Goal: Task Accomplishment & Management: Manage account settings

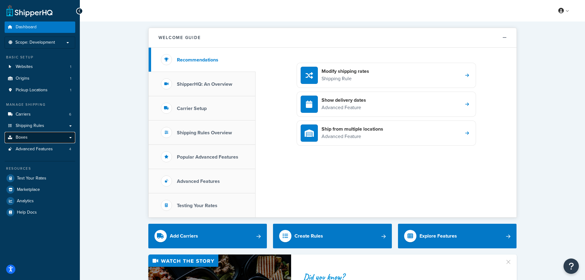
click at [30, 137] on link "Boxes" at bounding box center [40, 137] width 71 height 11
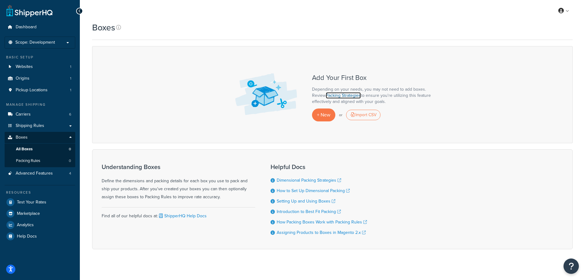
click at [343, 94] on link "Packing Strategies" at bounding box center [343, 95] width 35 height 6
click at [330, 115] on span "+ New" at bounding box center [324, 114] width 14 height 7
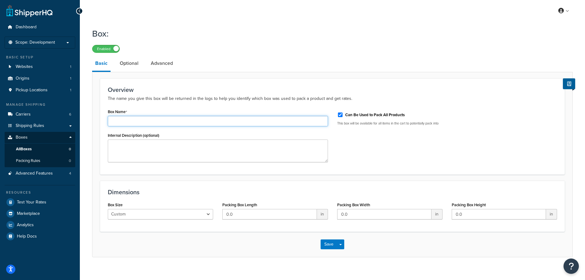
click at [146, 123] on input "Box Name" at bounding box center [218, 121] width 220 height 10
type input "Padded Pack"
click at [356, 149] on div "Box Name Padded Pack Internal Description (optional) Can Be Used to Pack All Pr…" at bounding box center [332, 137] width 458 height 60
click at [193, 152] on textarea "Internal Description (optional)" at bounding box center [218, 150] width 220 height 23
click at [263, 216] on input "0.0" at bounding box center [269, 214] width 94 height 10
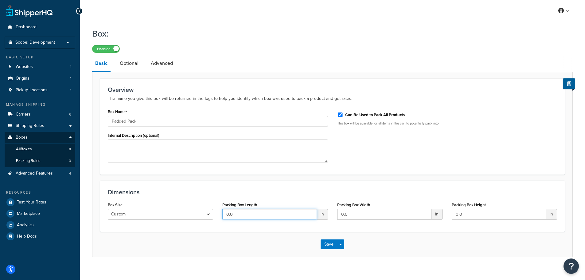
drag, startPoint x: 237, startPoint y: 216, endPoint x: 211, endPoint y: 214, distance: 26.2
click at [211, 214] on div "Box Size Custom USPS Small Flat Box USPS Medium Flat Box USPS Large Flat Box US…" at bounding box center [332, 212] width 458 height 24
type input "9"
drag, startPoint x: 350, startPoint y: 213, endPoint x: 334, endPoint y: 214, distance: 16.3
click at [334, 214] on div "Packing Box Width 0.0 in" at bounding box center [390, 212] width 115 height 24
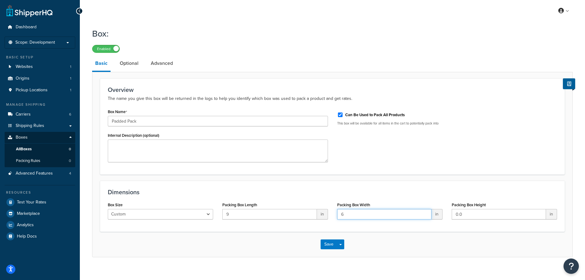
type input "6"
drag, startPoint x: 480, startPoint y: 216, endPoint x: 435, endPoint y: 216, distance: 45.1
click at [435, 216] on div "Box Size Custom USPS Small Flat Box USPS Medium Flat Box USPS Large Flat Box US…" at bounding box center [332, 212] width 458 height 24
type input "1"
click at [331, 243] on button "Save" at bounding box center [329, 244] width 17 height 10
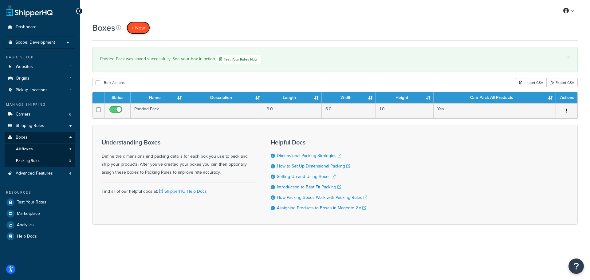
click at [142, 26] on span "+ New" at bounding box center [138, 27] width 14 height 7
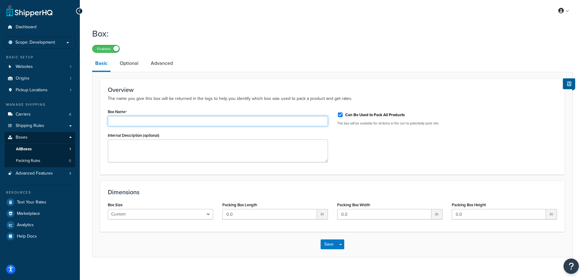
click at [144, 120] on input "Box Name" at bounding box center [218, 121] width 220 height 10
type input "Large Box"
drag, startPoint x: 439, startPoint y: 160, endPoint x: 396, endPoint y: 164, distance: 42.6
click at [437, 160] on div "Box Name Large Box Internal Description (optional) Can Be Used to Pack All Prod…" at bounding box center [332, 137] width 458 height 60
drag, startPoint x: 236, startPoint y: 215, endPoint x: 216, endPoint y: 213, distance: 19.7
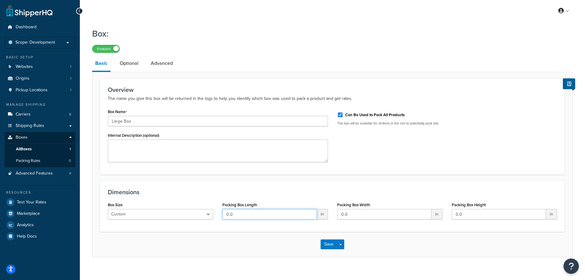
click at [216, 213] on div "Box Size Custom USPS Small Flat Box USPS Medium Flat Box USPS Large Flat Box US…" at bounding box center [332, 212] width 458 height 24
type input "18"
click at [309, 213] on div "Box Size Custom USPS Small Flat Box USPS Medium Flat Box USPS Large Flat Box US…" at bounding box center [332, 212] width 458 height 24
type input "22"
drag, startPoint x: 483, startPoint y: 214, endPoint x: 437, endPoint y: 216, distance: 46.4
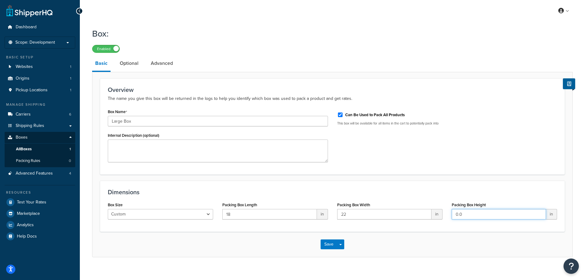
click at [437, 216] on div "Box Size Custom USPS Small Flat Box USPS Medium Flat Box USPS Large Flat Box US…" at bounding box center [332, 212] width 458 height 24
type input "10"
click at [328, 246] on button "Save" at bounding box center [329, 244] width 17 height 10
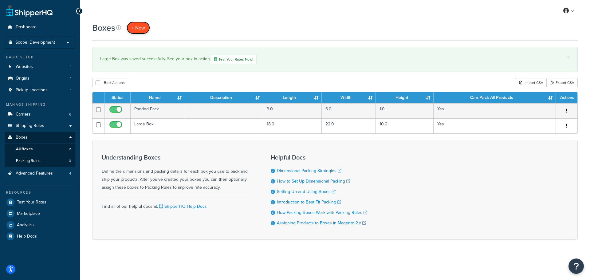
click at [135, 26] on span "+ New" at bounding box center [138, 27] width 14 height 7
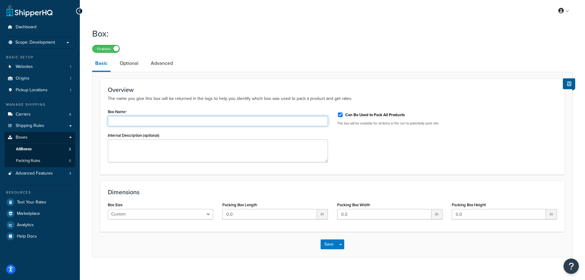
click at [130, 125] on input "Box Name" at bounding box center [218, 121] width 220 height 10
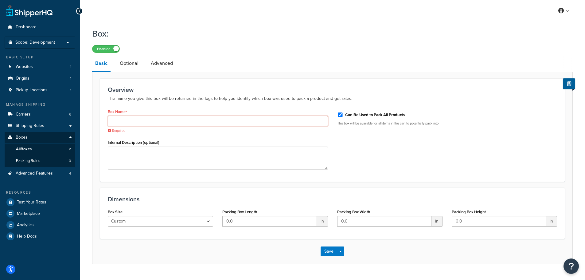
click at [178, 119] on input "Box Name" at bounding box center [218, 121] width 220 height 10
paste input "STS Long Box"
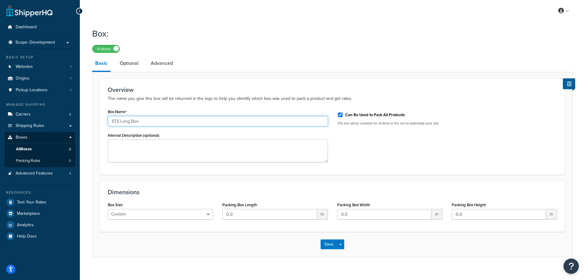
drag, startPoint x: 120, startPoint y: 119, endPoint x: 96, endPoint y: 119, distance: 24.6
click at [96, 119] on form "Overview The name you give this box will be returned in the logs to help you id…" at bounding box center [332, 167] width 480 height 178
type input "Long Box"
click at [237, 109] on div "Box Name Long Box" at bounding box center [218, 116] width 220 height 19
drag, startPoint x: 244, startPoint y: 215, endPoint x: 209, endPoint y: 215, distance: 34.7
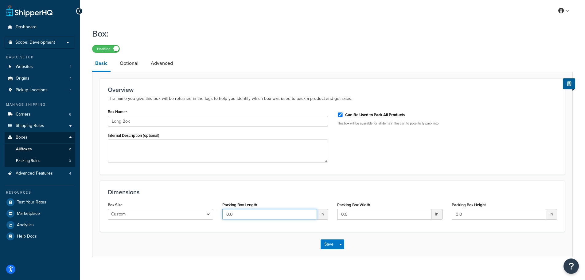
click at [209, 215] on div "Box Size Custom USPS Small Flat Box USPS Medium Flat Box USPS Large Flat Box US…" at bounding box center [332, 212] width 458 height 24
type input "25"
drag, startPoint x: 352, startPoint y: 212, endPoint x: 321, endPoint y: 215, distance: 31.1
click at [321, 215] on div "Box Size Custom USPS Small Flat Box USPS Medium Flat Box USPS Large Flat Box US…" at bounding box center [332, 212] width 458 height 24
type input "5"
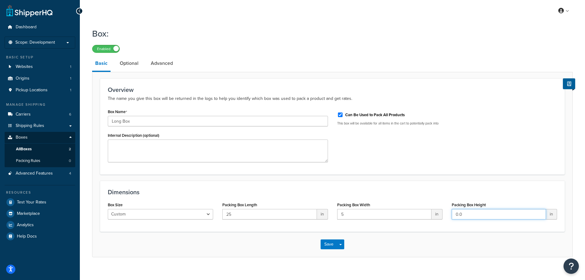
drag, startPoint x: 438, startPoint y: 215, endPoint x: 396, endPoint y: 212, distance: 42.8
click at [396, 212] on div "Box Size Custom USPS Small Flat Box USPS Medium Flat Box USPS Large Flat Box US…" at bounding box center [332, 212] width 458 height 24
type input "6"
click at [329, 239] on div "Save Save Dropdown Save and Edit Save and Duplicate Save and Create New" at bounding box center [332, 244] width 480 height 25
click at [329, 243] on button "Save" at bounding box center [329, 244] width 17 height 10
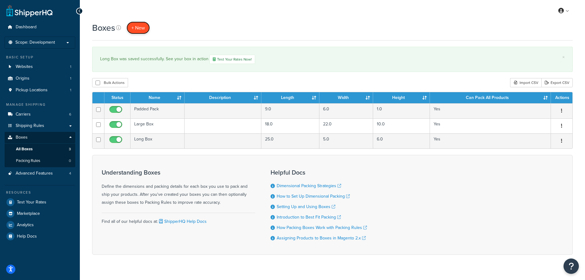
click at [141, 27] on span "+ New" at bounding box center [138, 27] width 14 height 7
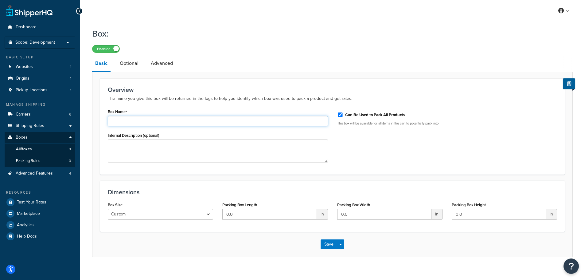
click at [175, 122] on input "Box Name" at bounding box center [218, 121] width 220 height 10
type input "Medium Box"
drag, startPoint x: 250, startPoint y: 214, endPoint x: 209, endPoint y: 212, distance: 41.2
click at [209, 212] on div "Box Size Custom USPS Small Flat Box USPS Medium Flat Box USPS Large Flat Box US…" at bounding box center [332, 212] width 458 height 24
type input "12"
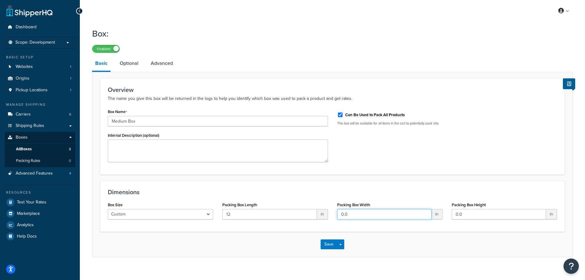
drag, startPoint x: 317, startPoint y: 212, endPoint x: 299, endPoint y: 210, distance: 18.6
click at [299, 211] on div "Box Size Custom USPS Small Flat Box USPS Medium Flat Box USPS Large Flat Box US…" at bounding box center [332, 212] width 458 height 24
type input "9"
drag, startPoint x: 461, startPoint y: 214, endPoint x: 431, endPoint y: 216, distance: 30.5
click at [431, 216] on div "Box Size Custom USPS Small Flat Box USPS Medium Flat Box USPS Large Flat Box US…" at bounding box center [332, 212] width 458 height 24
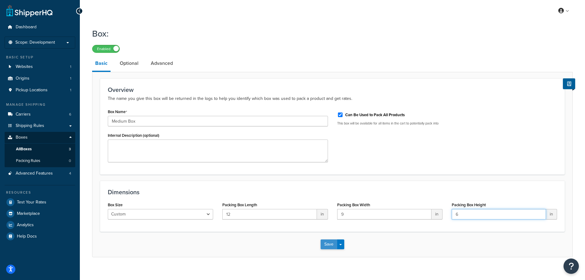
type input "6"
click at [330, 247] on button "Save" at bounding box center [329, 244] width 17 height 10
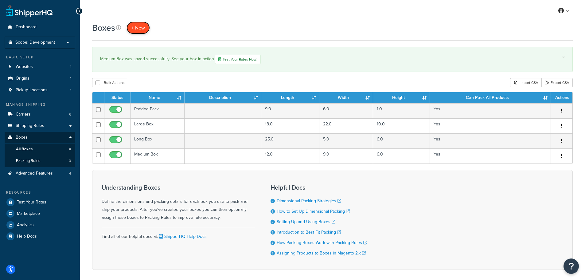
click at [141, 26] on span "+ New" at bounding box center [138, 27] width 14 height 7
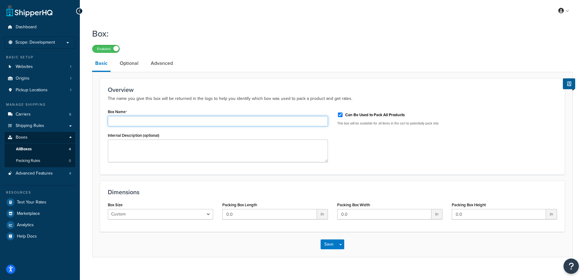
click at [194, 122] on input "Box Name" at bounding box center [218, 121] width 220 height 10
type input "Small Box"
drag, startPoint x: 243, startPoint y: 213, endPoint x: 197, endPoint y: 213, distance: 45.8
click at [197, 213] on div "Box Size Custom USPS Small Flat Box USPS Medium Flat Box USPS Large Flat Box US…" at bounding box center [332, 212] width 458 height 24
type input "9"
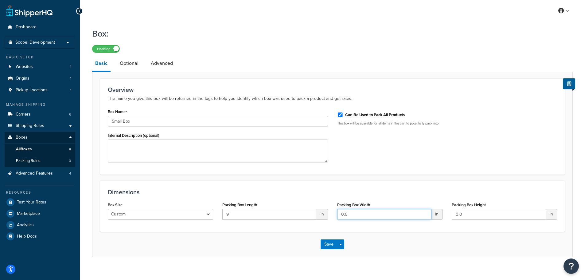
drag, startPoint x: 363, startPoint y: 215, endPoint x: 312, endPoint y: 215, distance: 50.7
click at [312, 215] on div "Box Size Custom USPS Small Flat Box USPS Medium Flat Box USPS Large Flat Box US…" at bounding box center [332, 212] width 458 height 24
type input "6"
drag, startPoint x: 479, startPoint y: 212, endPoint x: 352, endPoint y: 202, distance: 127.2
click at [353, 202] on div "Box Size Custom USPS Small Flat Box USPS Medium Flat Box USPS Large Flat Box US…" at bounding box center [332, 212] width 458 height 24
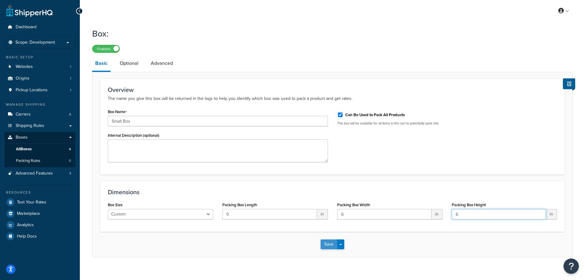
type input "6"
click at [327, 242] on button "Save" at bounding box center [329, 244] width 17 height 10
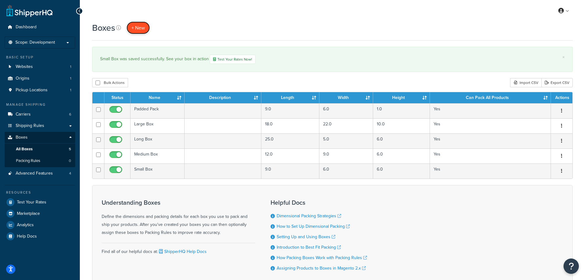
click at [140, 28] on span "+ New" at bounding box center [138, 27] width 14 height 7
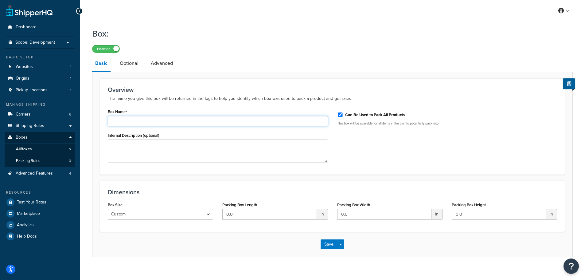
click at [156, 123] on input "Box Name" at bounding box center [218, 121] width 220 height 10
type input "X Med Box"
click at [210, 105] on div "Overview The name you give this box will be returned in the logs to help you id…" at bounding box center [332, 126] width 465 height 96
drag, startPoint x: 285, startPoint y: 217, endPoint x: 216, endPoint y: 209, distance: 69.6
click at [216, 209] on div "Box Size Custom USPS Small Flat Box USPS Medium Flat Box USPS Large Flat Box US…" at bounding box center [332, 212] width 458 height 24
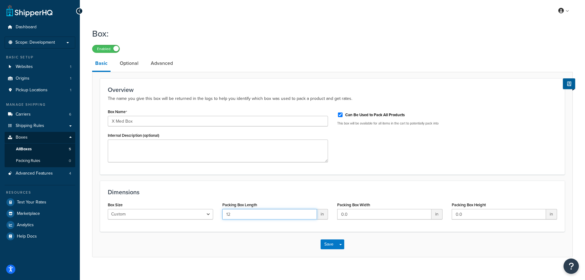
type input "12"
drag, startPoint x: 378, startPoint y: 210, endPoint x: 315, endPoint y: 213, distance: 62.7
click at [315, 213] on div "Box Size Custom USPS Small Flat Box USPS Medium Flat Box USPS Large Flat Box US…" at bounding box center [332, 212] width 458 height 24
type input "9"
drag, startPoint x: 452, startPoint y: 211, endPoint x: 431, endPoint y: 211, distance: 21.8
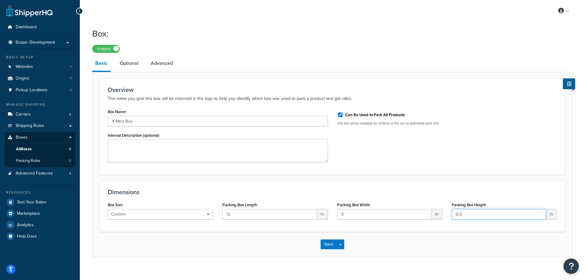
click at [431, 211] on div "Box Size Custom USPS Small Flat Box USPS Medium Flat Box USPS Large Flat Box US…" at bounding box center [332, 212] width 458 height 24
type input "11"
click at [331, 244] on button "Save" at bounding box center [329, 244] width 17 height 10
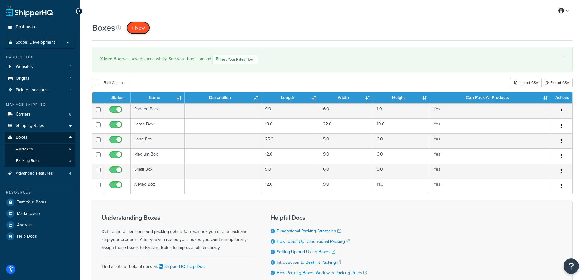
click at [133, 26] on span "+ New" at bounding box center [138, 27] width 14 height 7
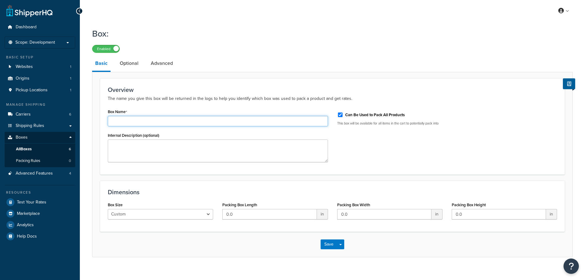
click at [209, 120] on input "Box Name" at bounding box center [218, 121] width 220 height 10
click at [255, 108] on div "Box Name Crate" at bounding box center [218, 116] width 220 height 19
click at [142, 119] on input "Crate" at bounding box center [218, 121] width 220 height 10
type input "Crate - 150 x 18 x 18"
click at [166, 114] on div "Box Name Crate - 150 x 18 x 18" at bounding box center [218, 116] width 220 height 19
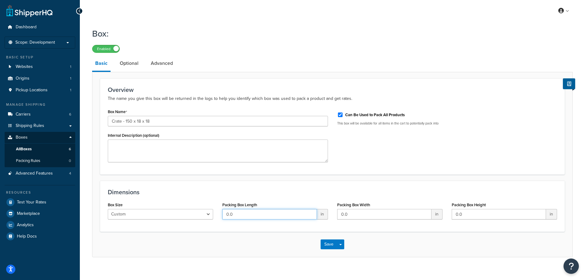
drag, startPoint x: 253, startPoint y: 214, endPoint x: 211, endPoint y: 214, distance: 42.4
click at [211, 214] on div "Box Size Custom USPS Small Flat Box USPS Medium Flat Box USPS Large Flat Box US…" at bounding box center [332, 212] width 458 height 24
type input "150"
drag, startPoint x: 353, startPoint y: 215, endPoint x: 321, endPoint y: 209, distance: 32.5
click at [321, 209] on div "Box Size Custom USPS Small Flat Box USPS Medium Flat Box USPS Large Flat Box US…" at bounding box center [332, 212] width 458 height 24
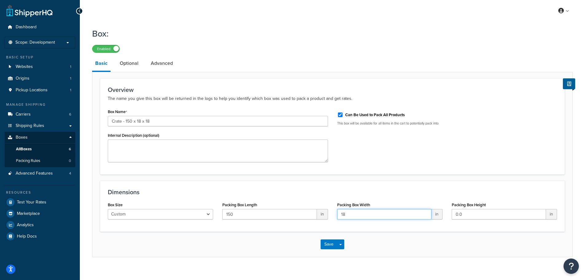
type input "18"
drag, startPoint x: 461, startPoint y: 213, endPoint x: 440, endPoint y: 212, distance: 20.9
click at [440, 212] on div "Box Size Custom USPS Small Flat Box USPS Medium Flat Box USPS Large Flat Box US…" at bounding box center [332, 212] width 458 height 24
type input "18"
click at [322, 248] on button "Save" at bounding box center [329, 244] width 17 height 10
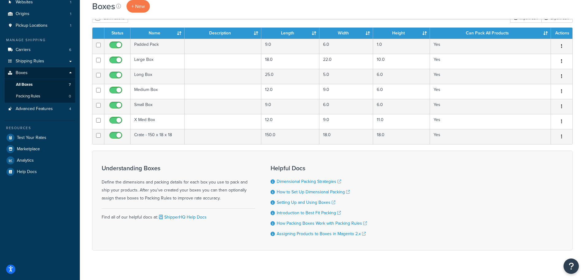
scroll to position [72, 0]
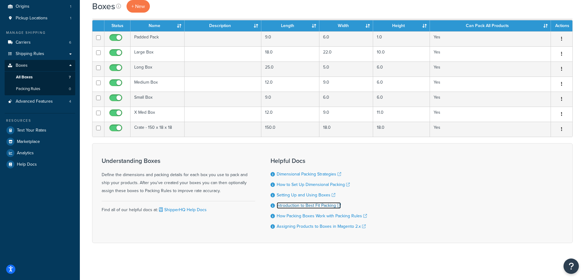
click at [315, 205] on link "Introduction to Best Fit Packing" at bounding box center [309, 205] width 64 height 6
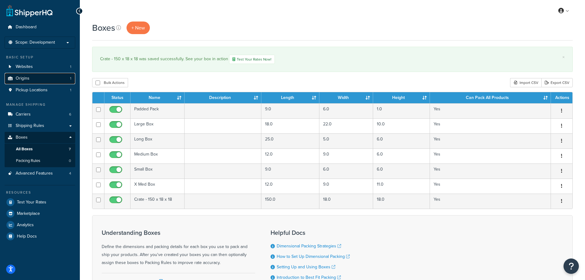
click at [47, 75] on link "Origins 1" at bounding box center [40, 78] width 71 height 11
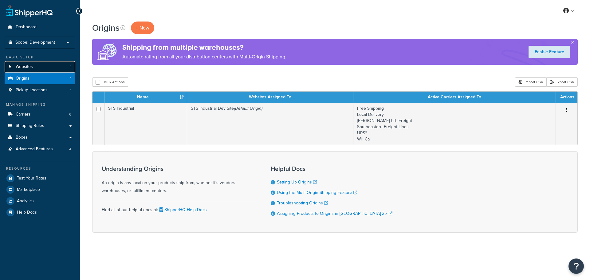
click at [50, 70] on link "Websites 1" at bounding box center [40, 66] width 71 height 11
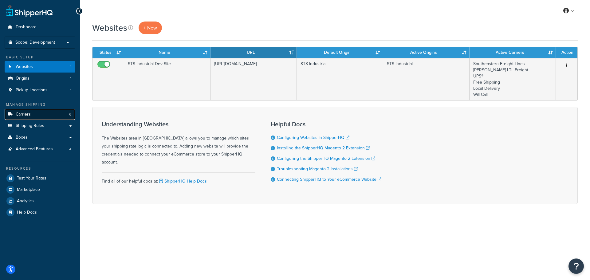
click at [51, 113] on link "Carriers 6" at bounding box center [40, 114] width 71 height 11
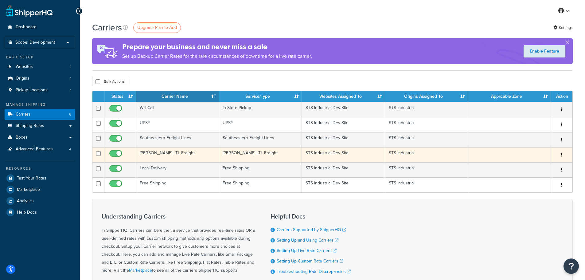
click at [559, 154] on button "button" at bounding box center [561, 155] width 9 height 10
click at [535, 166] on link "Edit" at bounding box center [537, 167] width 49 height 13
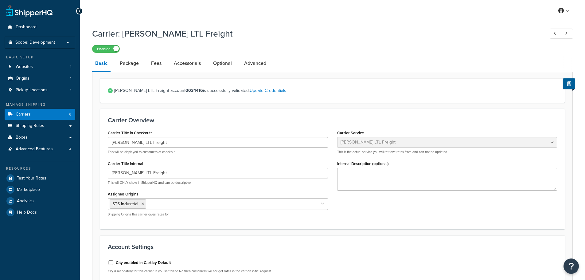
select select "saiaFreight"
click at [125, 64] on link "Package" at bounding box center [129, 63] width 25 height 15
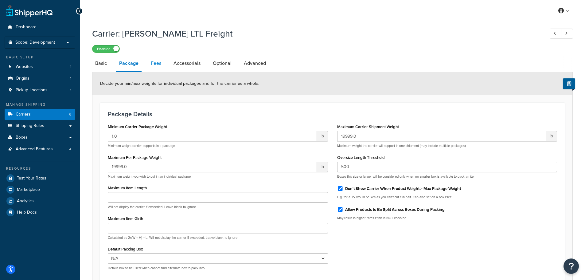
click at [163, 63] on link "Fees" at bounding box center [156, 63] width 17 height 15
select select "AFTER"
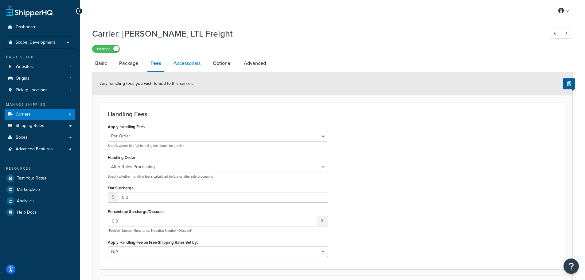
click at [174, 68] on link "Accessorials" at bounding box center [186, 63] width 33 height 15
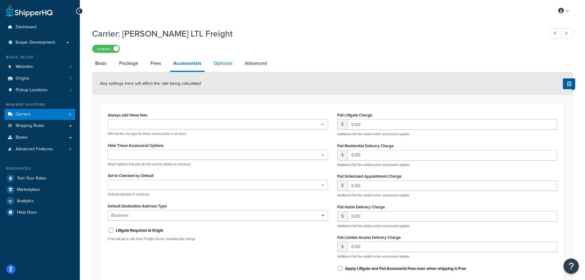
click at [233, 68] on link "Optional" at bounding box center [223, 63] width 25 height 15
select select "55"
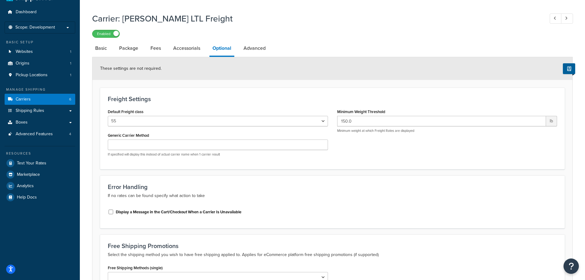
scroll to position [8, 0]
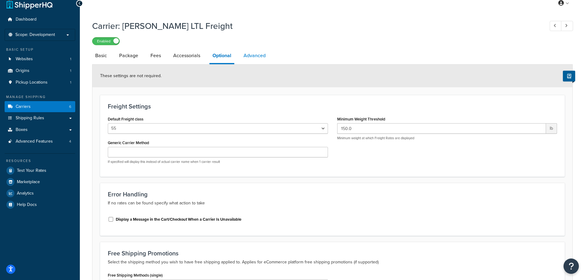
click at [249, 54] on link "Advanced" at bounding box center [254, 55] width 28 height 15
select select "false"
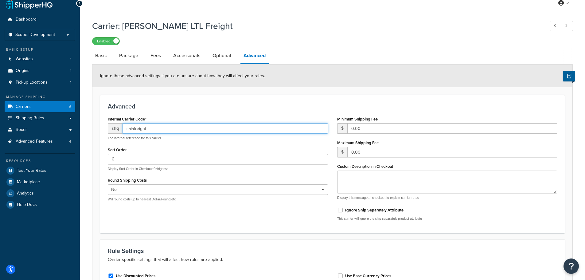
drag, startPoint x: 150, startPoint y: 127, endPoint x: 120, endPoint y: 126, distance: 30.1
click at [120, 126] on div "shq saiafreight" at bounding box center [218, 128] width 220 height 10
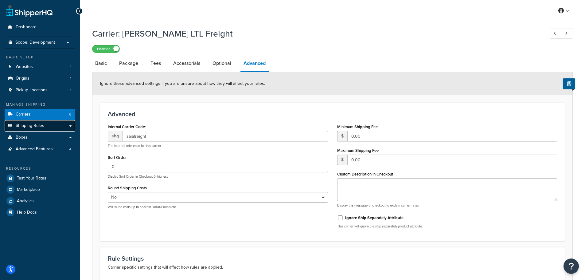
click at [32, 124] on span "Shipping Rules" at bounding box center [30, 125] width 29 height 5
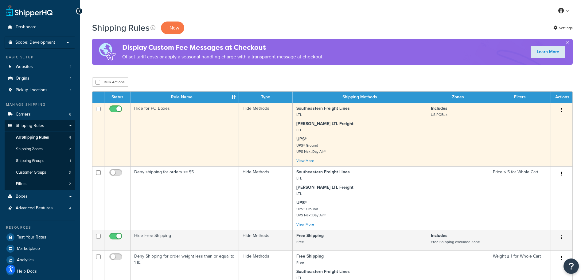
click at [115, 109] on input "checkbox" at bounding box center [116, 111] width 17 height 8
checkbox input "false"
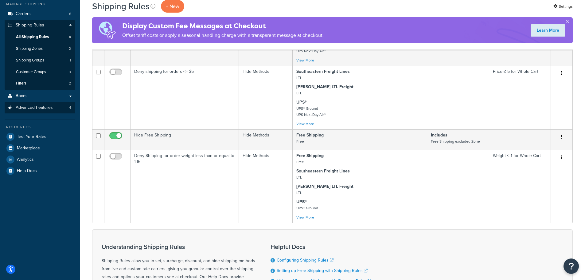
scroll to position [123, 0]
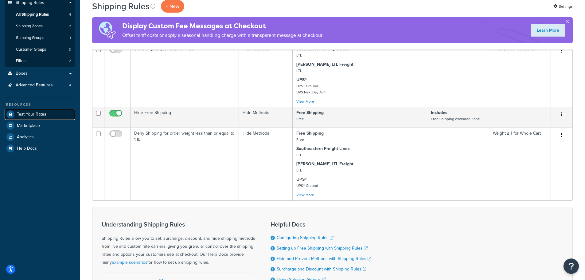
click at [36, 115] on span "Test Your Rates" at bounding box center [31, 114] width 29 height 5
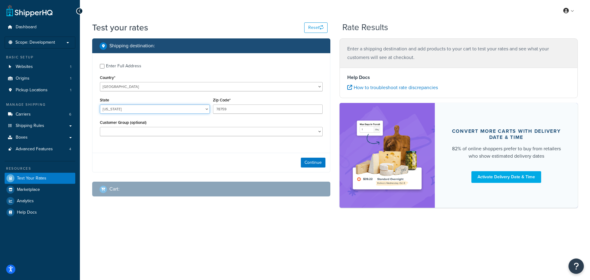
click at [128, 107] on select "Alabama Alaska American Samoa Arizona Arkansas Armed Forces Americas Armed Forc…" at bounding box center [155, 108] width 110 height 9
select select "LA"
click at [100, 104] on select "Alabama Alaska American Samoa Arizona Arkansas Armed Forces Americas Armed Forc…" at bounding box center [155, 108] width 110 height 9
click at [104, 67] on input "Enter Full Address" at bounding box center [102, 66] width 5 height 5
checkbox input "true"
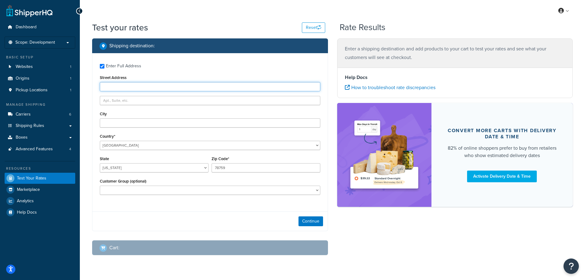
click at [117, 84] on input "Street Address" at bounding box center [210, 86] width 220 height 9
paste input "PO Box 5699 Alexandria, LA"
drag, startPoint x: 154, startPoint y: 84, endPoint x: 137, endPoint y: 84, distance: 17.5
click at [137, 84] on input "PO Box 5699 Alexandria, LA" at bounding box center [210, 86] width 220 height 9
drag, startPoint x: 126, startPoint y: 85, endPoint x: 143, endPoint y: 84, distance: 17.2
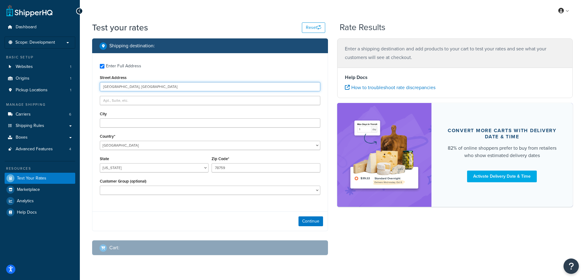
click at [143, 84] on input "PO Box 5699 Alexandria, LA" at bounding box center [210, 86] width 220 height 9
type input "PO Box 5699 Alexandria, LA"
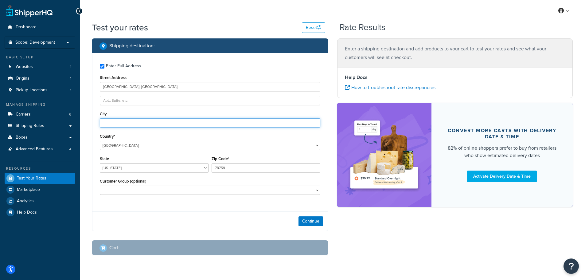
click at [118, 122] on input "City" at bounding box center [210, 122] width 220 height 9
paste input "Alexandria"
type input "Alexandria"
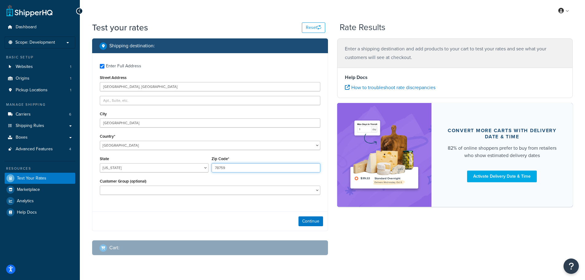
drag, startPoint x: 234, startPoint y: 169, endPoint x: 197, endPoint y: 171, distance: 37.3
click at [197, 171] on div "State Alabama Alaska American Samoa Arizona Arkansas Armed Forces Americas Arme…" at bounding box center [210, 165] width 224 height 22
paste input "1307-569"
type input "71307-5699"
click at [158, 174] on div "State Alabama Alaska American Samoa Arizona Arkansas Armed Forces Americas Arme…" at bounding box center [154, 165] width 112 height 22
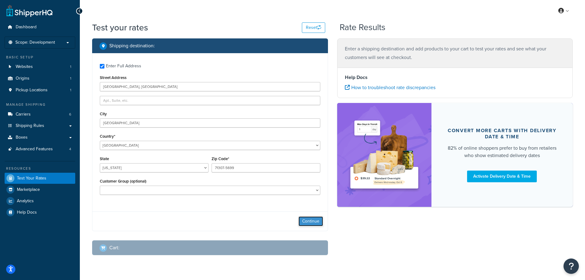
click at [306, 220] on button "Continue" at bounding box center [310, 221] width 25 height 10
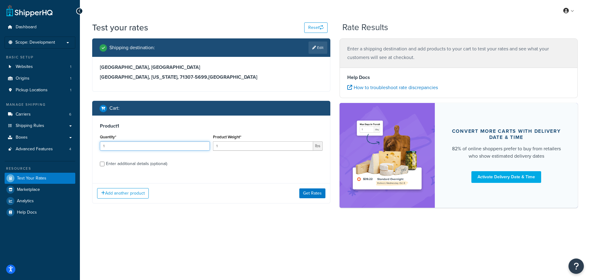
drag, startPoint x: 112, startPoint y: 149, endPoint x: 104, endPoint y: 147, distance: 8.1
click at [104, 147] on input "1" at bounding box center [155, 145] width 110 height 9
type input "12"
click at [226, 147] on input "1" at bounding box center [263, 145] width 100 height 9
drag, startPoint x: 226, startPoint y: 147, endPoint x: 189, endPoint y: 145, distance: 37.2
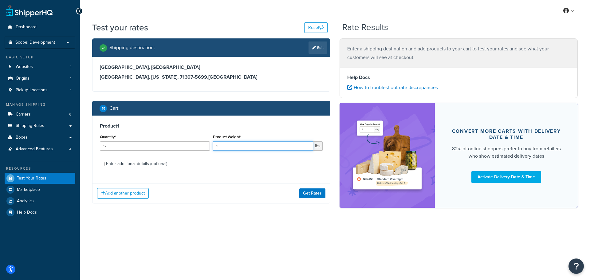
click at [189, 145] on div "Quantity* 12 Product Weight* 1 lbs" at bounding box center [211, 144] width 226 height 22
type input "2.231"
click at [112, 165] on div "Enter additional details (optional)" at bounding box center [136, 163] width 61 height 9
click at [104, 165] on input "Enter additional details (optional)" at bounding box center [102, 164] width 5 height 5
checkbox input "true"
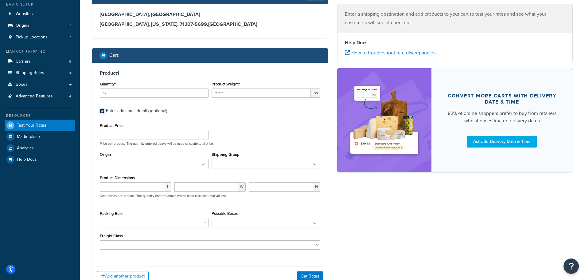
scroll to position [92, 0]
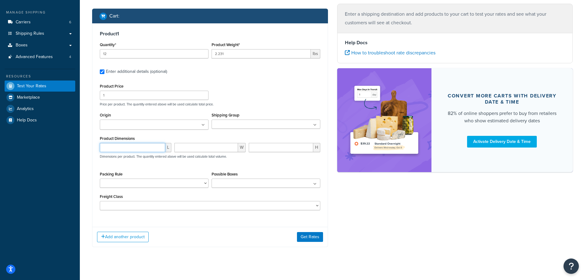
click at [126, 145] on input "number" at bounding box center [132, 147] width 65 height 9
type input "144"
click at [190, 147] on input "number" at bounding box center [206, 147] width 64 height 9
type input "12"
click at [268, 149] on input "number" at bounding box center [281, 147] width 64 height 9
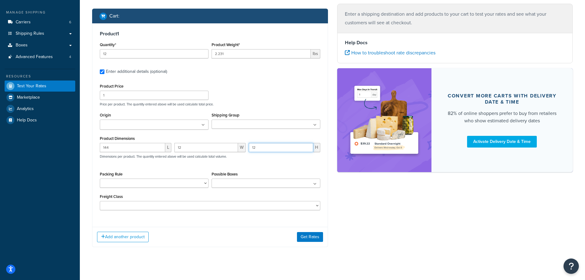
type input "12"
click at [243, 170] on div "Possible Boxes No results found" at bounding box center [266, 179] width 109 height 18
click at [308, 239] on button "Get Rates" at bounding box center [310, 237] width 26 height 10
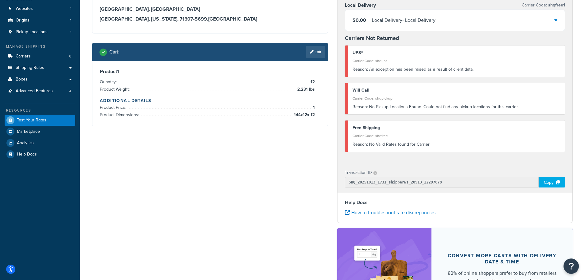
scroll to position [0, 0]
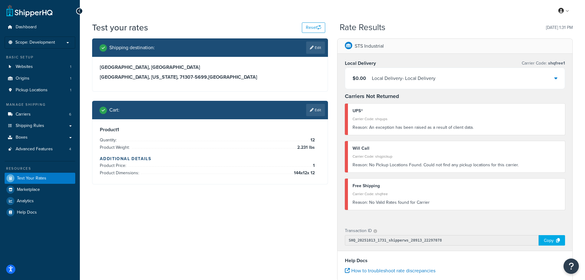
click at [399, 80] on div "Local Delivery - Local Delivery" at bounding box center [404, 78] width 64 height 9
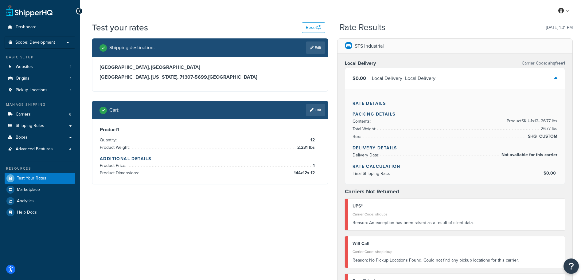
click at [399, 80] on div "Local Delivery - Local Delivery" at bounding box center [404, 78] width 64 height 9
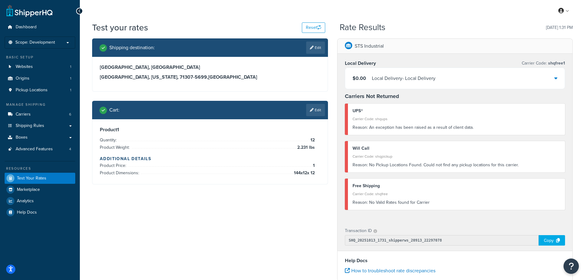
click at [387, 127] on div "Reason: An exception has been raised as a result of client data." at bounding box center [457, 127] width 208 height 9
drag, startPoint x: 370, startPoint y: 163, endPoint x: 529, endPoint y: 164, distance: 159.4
click at [529, 164] on div "Reason: No Pickup Locations Found. Could not find any pickup locations for this…" at bounding box center [457, 165] width 208 height 9
click at [405, 126] on div "Reason: An exception has been raised as a result of client data." at bounding box center [457, 127] width 208 height 9
click at [45, 115] on link "Carriers 6" at bounding box center [40, 114] width 71 height 11
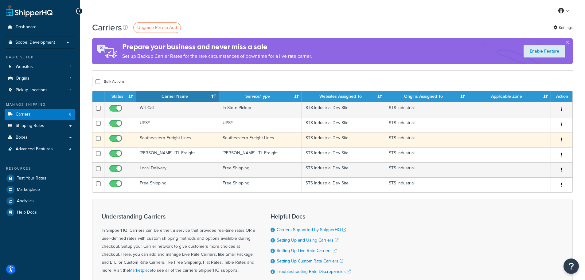
click at [162, 138] on td "Southeastern Freight Lines" at bounding box center [177, 139] width 83 height 15
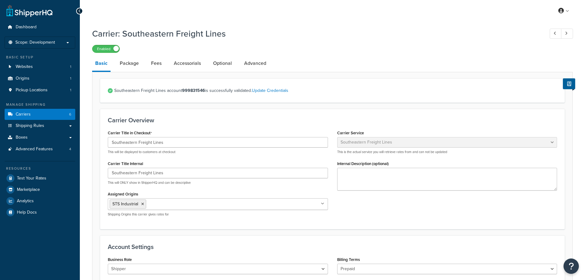
select select "seflFreight"
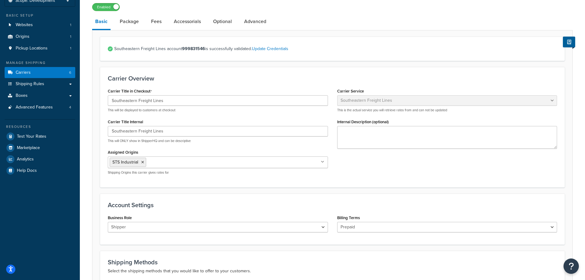
scroll to position [61, 0]
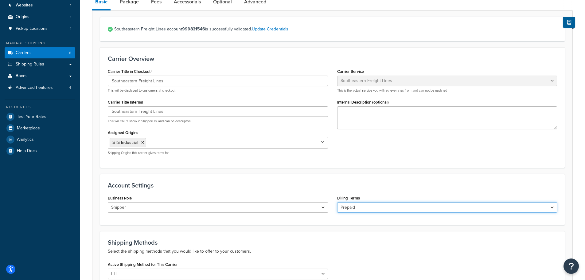
click at [393, 207] on select "Prepaid Collect" at bounding box center [447, 207] width 220 height 10
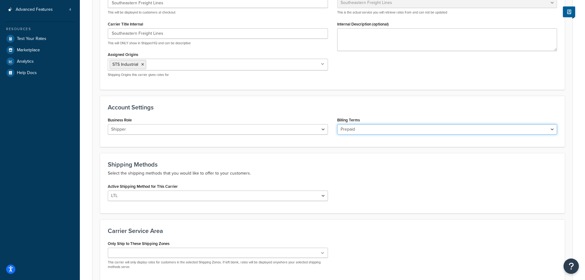
scroll to position [154, 0]
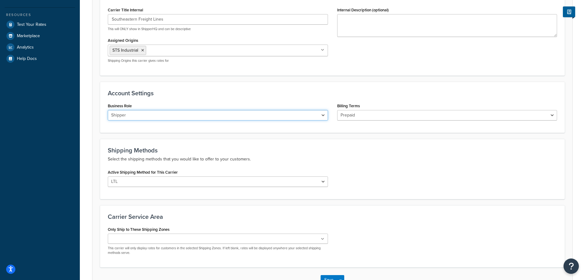
click at [215, 117] on select "Shipper Consignee" at bounding box center [218, 115] width 220 height 10
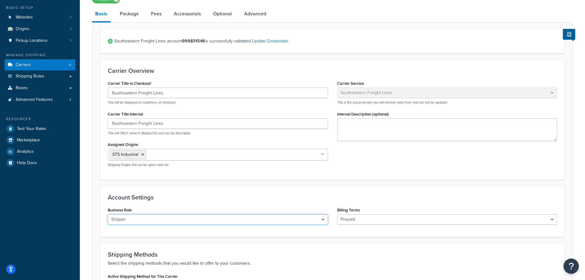
scroll to position [0, 0]
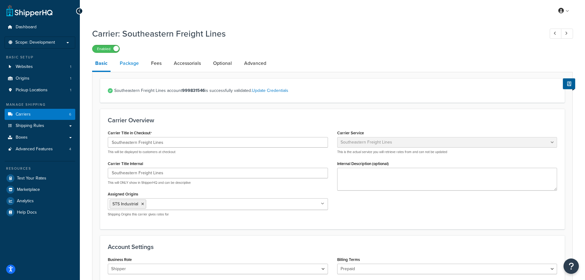
click at [131, 60] on link "Package" at bounding box center [129, 63] width 25 height 15
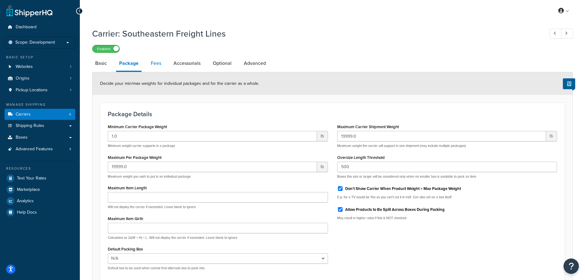
click at [157, 62] on link "Fees" at bounding box center [156, 63] width 17 height 15
select select "AFTER"
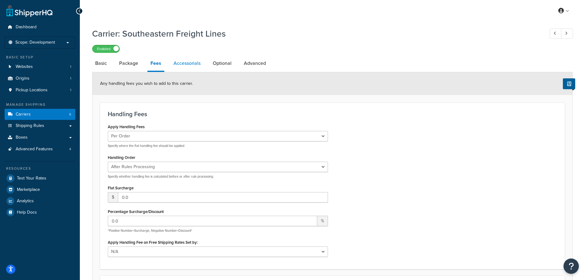
click at [180, 62] on link "Accessorials" at bounding box center [186, 63] width 33 height 15
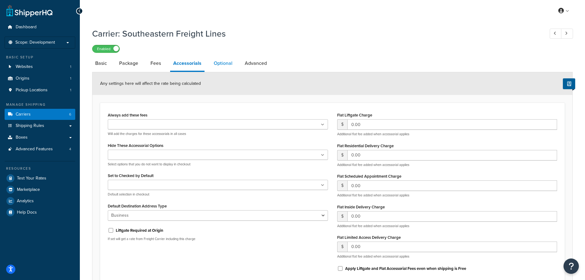
click at [220, 66] on link "Optional" at bounding box center [223, 63] width 25 height 15
select select "55"
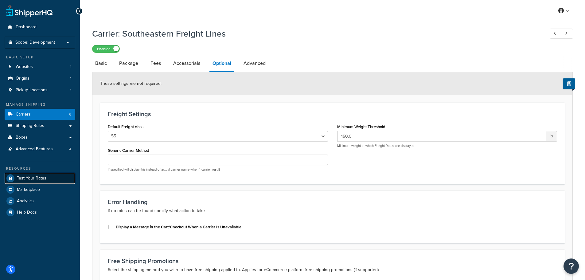
click at [51, 183] on link "Test Your Rates" at bounding box center [40, 178] width 71 height 11
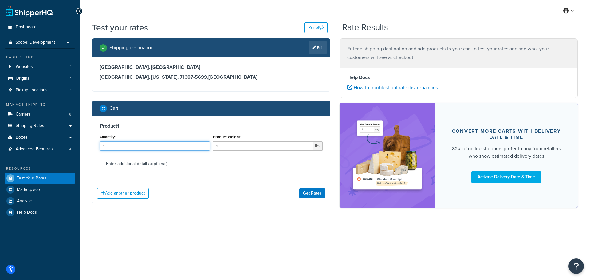
click at [115, 145] on input "1" at bounding box center [155, 145] width 110 height 9
drag, startPoint x: 226, startPoint y: 143, endPoint x: 203, endPoint y: 145, distance: 23.1
click at [203, 145] on div "Quantity* 1 Product Weight* 1 lbs" at bounding box center [211, 144] width 226 height 22
type input "2.231"
drag, startPoint x: 135, startPoint y: 146, endPoint x: 99, endPoint y: 146, distance: 36.9
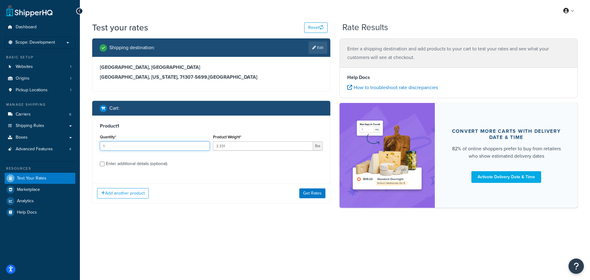
click at [99, 146] on div "Quantity* 1" at bounding box center [154, 144] width 113 height 22
drag, startPoint x: 109, startPoint y: 146, endPoint x: 101, endPoint y: 144, distance: 8.6
click at [101, 144] on input "50" at bounding box center [155, 145] width 110 height 9
type input "100"
click at [174, 174] on div "Product 1 Quantity* 100 Product Weight* 2.231 lbs Enter additional details (opt…" at bounding box center [210, 146] width 237 height 63
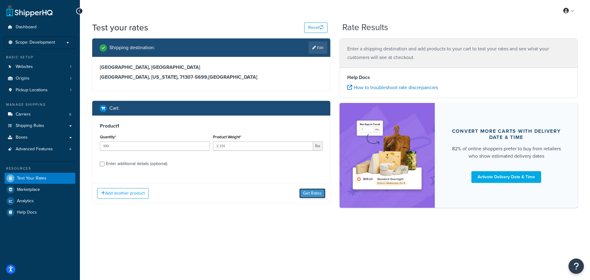
click at [310, 193] on button "Get Rates" at bounding box center [312, 193] width 26 height 10
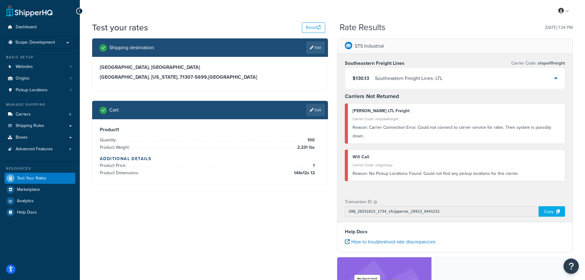
click at [384, 83] on div "Southeastern Freight Lines - LTL" at bounding box center [409, 78] width 68 height 9
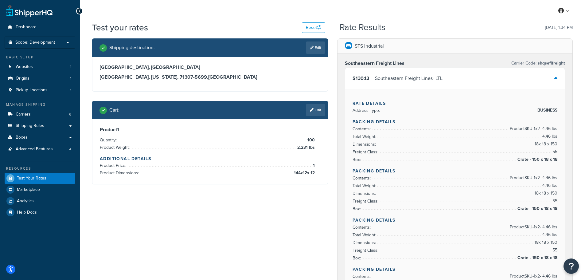
click at [490, 84] on div "$130.13 Southeastern Freight Lines - LTL" at bounding box center [455, 78] width 220 height 21
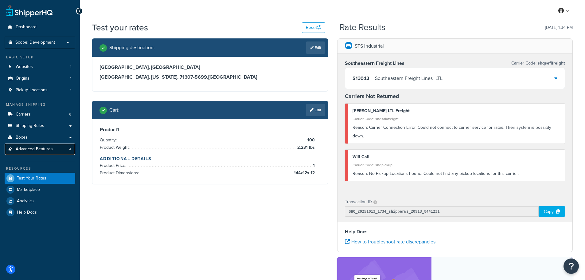
click at [50, 146] on span "Advanced Features" at bounding box center [34, 148] width 37 height 5
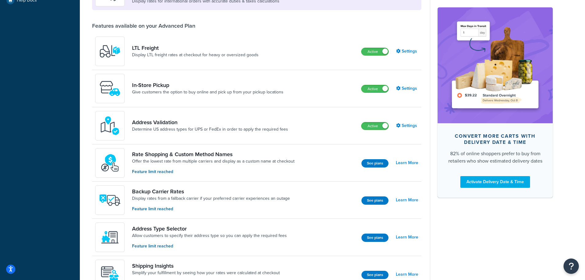
scroll to position [215, 0]
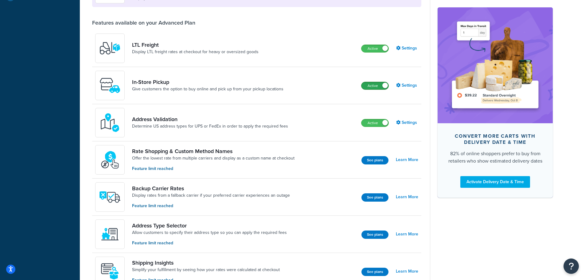
click at [377, 89] on label "Active" at bounding box center [374, 85] width 27 height 7
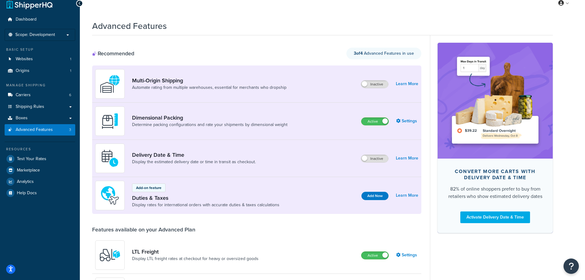
scroll to position [0, 0]
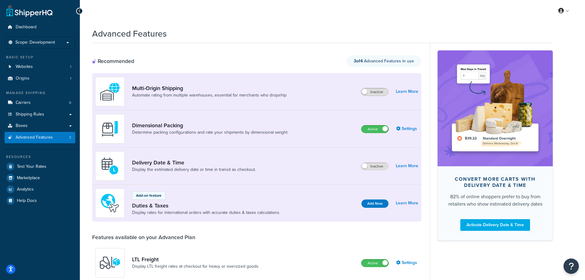
click at [367, 90] on span at bounding box center [365, 92] width 6 height 6
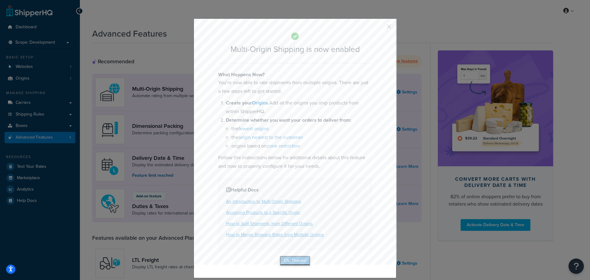
click at [297, 259] on button "Ok, Thanks!" at bounding box center [294, 261] width 31 height 10
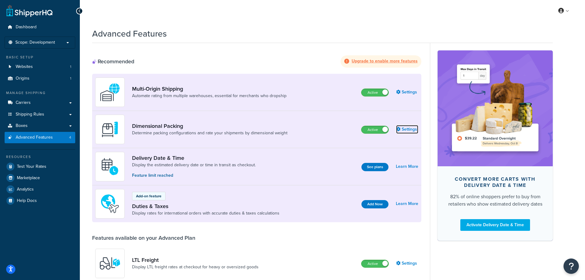
click at [401, 127] on link "Settings" at bounding box center [407, 129] width 22 height 9
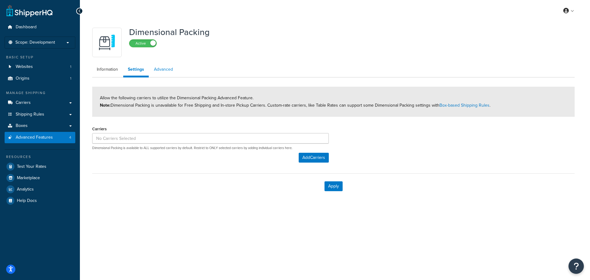
click at [161, 68] on link "Advanced" at bounding box center [163, 69] width 28 height 12
select select "false"
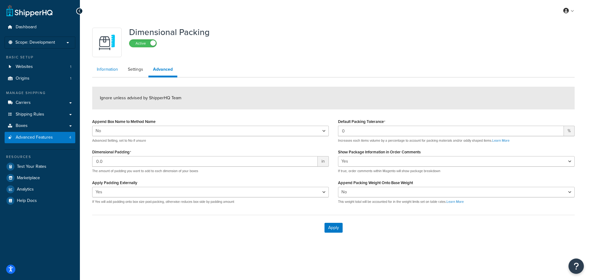
click at [109, 72] on link "Information" at bounding box center [107, 69] width 30 height 12
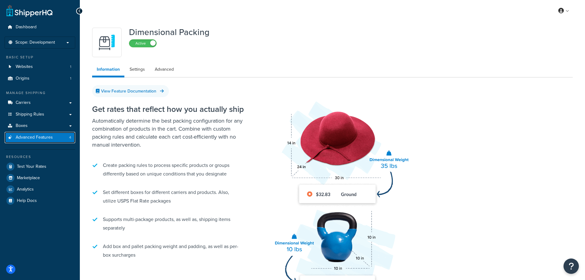
click at [33, 140] on span "Advanced Features" at bounding box center [34, 137] width 37 height 5
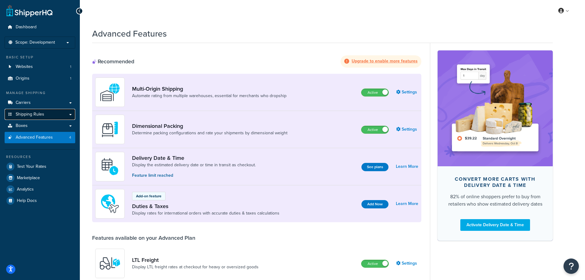
click at [56, 111] on link "Shipping Rules" at bounding box center [40, 114] width 71 height 11
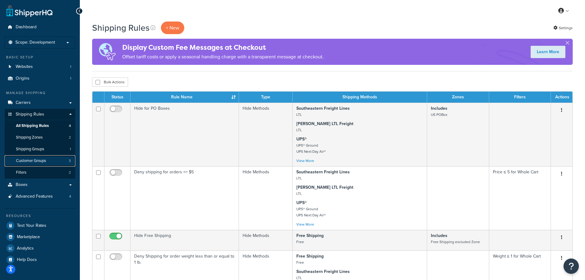
click at [24, 161] on span "Customer Groups" at bounding box center [31, 160] width 30 height 5
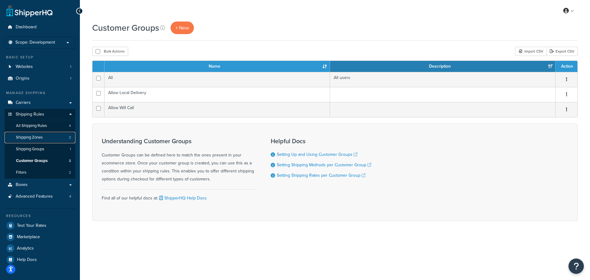
click at [28, 140] on link "Shipping Zones 2" at bounding box center [40, 137] width 71 height 11
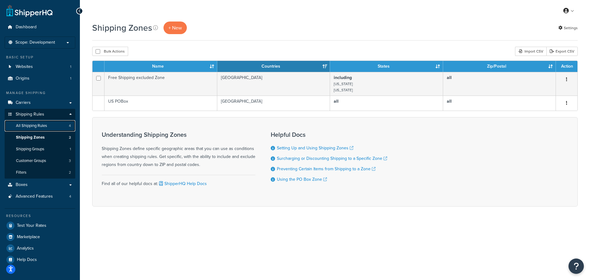
click at [37, 124] on span "All Shipping Rules" at bounding box center [31, 125] width 31 height 5
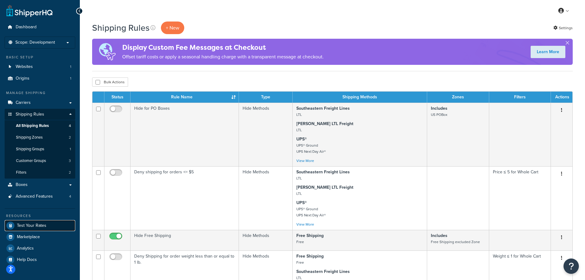
click at [31, 229] on link "Test Your Rates" at bounding box center [40, 225] width 71 height 11
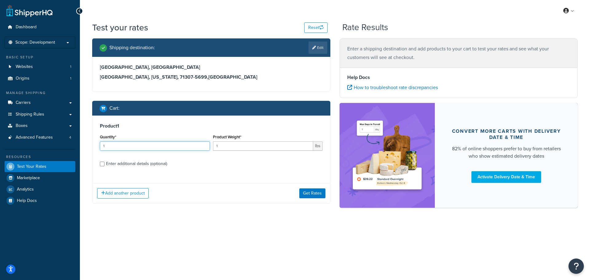
click at [110, 146] on input "1" at bounding box center [155, 145] width 110 height 9
type input "144"
drag, startPoint x: 240, startPoint y: 146, endPoint x: 202, endPoint y: 146, distance: 38.1
click at [202, 146] on div "Quantity* 144 Product Weight* 1 lbs" at bounding box center [211, 144] width 226 height 22
type input "2.231"
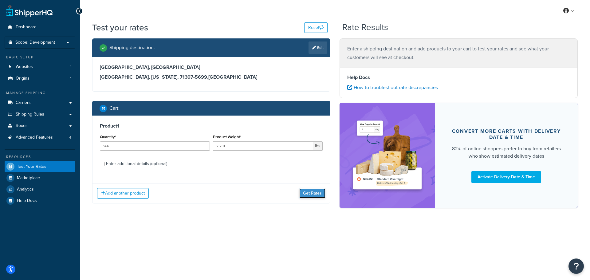
click at [315, 191] on button "Get Rates" at bounding box center [312, 193] width 26 height 10
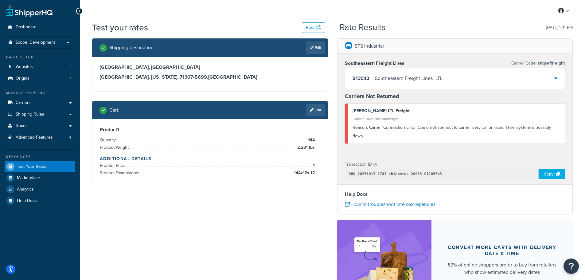
click at [534, 81] on div "$130.13 Southeastern Freight Lines - LTL" at bounding box center [455, 78] width 220 height 21
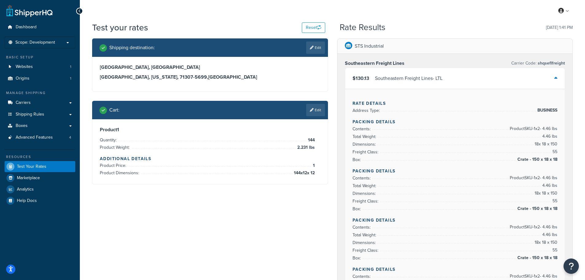
click at [552, 77] on div "$130.13 Southeastern Freight Lines - LTL" at bounding box center [455, 78] width 220 height 21
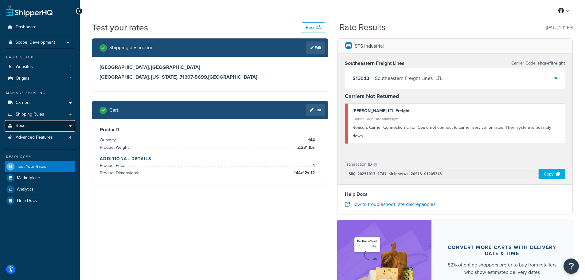
click at [38, 127] on link "Boxes" at bounding box center [40, 125] width 71 height 11
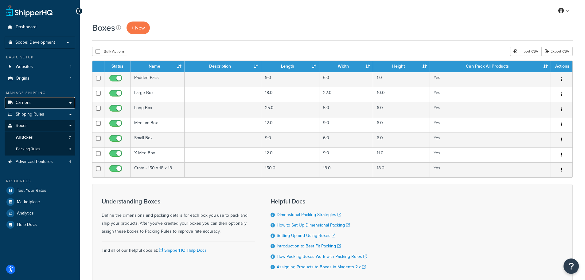
click at [51, 107] on link "Carriers" at bounding box center [40, 102] width 71 height 11
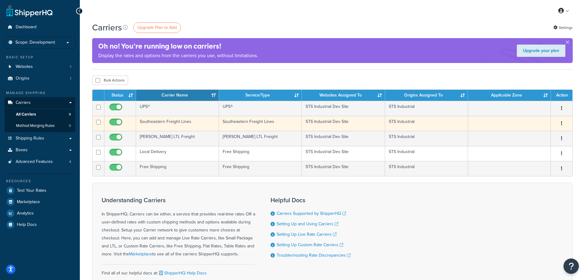
click at [170, 120] on td "Southeastern Freight Lines" at bounding box center [177, 123] width 83 height 15
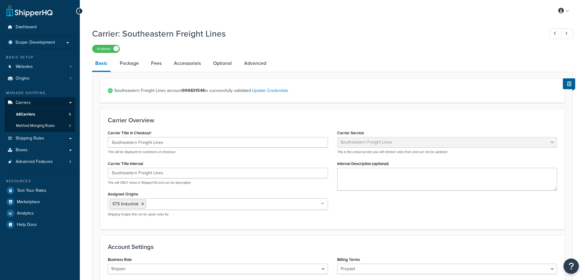
select select "seflFreight"
click at [130, 64] on link "Package" at bounding box center [129, 63] width 25 height 15
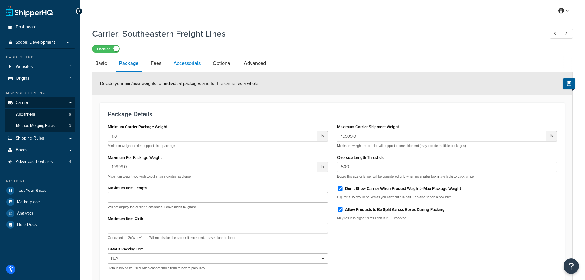
click at [171, 65] on link "Accessorials" at bounding box center [186, 63] width 33 height 15
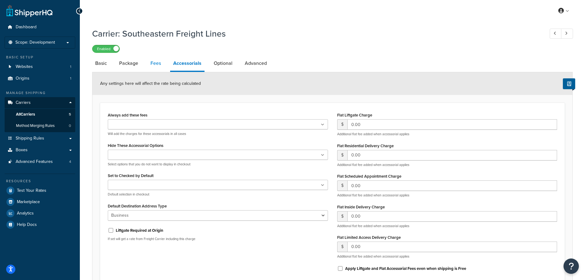
click at [155, 66] on link "Fees" at bounding box center [155, 63] width 17 height 15
select select "AFTER"
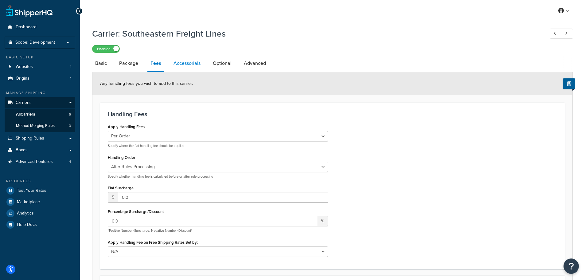
click at [185, 64] on link "Accessorials" at bounding box center [186, 63] width 33 height 15
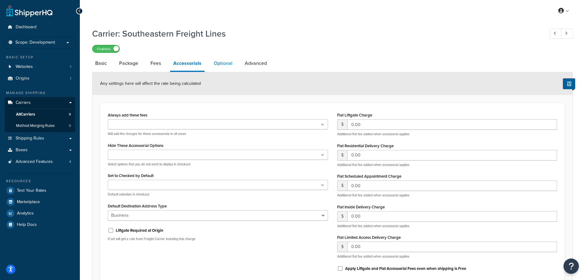
click at [212, 64] on link "Optional" at bounding box center [223, 63] width 25 height 15
select select "55"
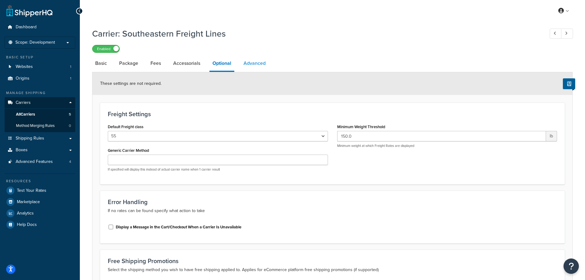
click at [250, 62] on link "Advanced" at bounding box center [254, 63] width 28 height 15
select select "false"
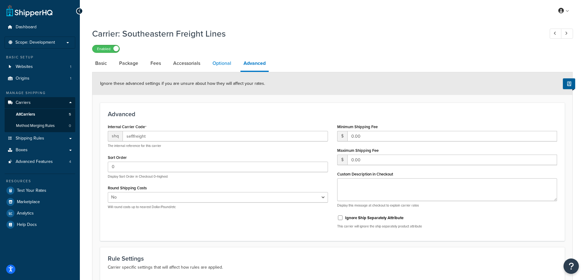
click at [223, 63] on link "Optional" at bounding box center [221, 63] width 25 height 15
select select "55"
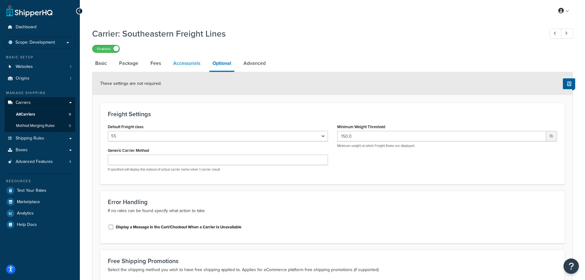
click at [197, 62] on link "Accessorials" at bounding box center [186, 63] width 33 height 15
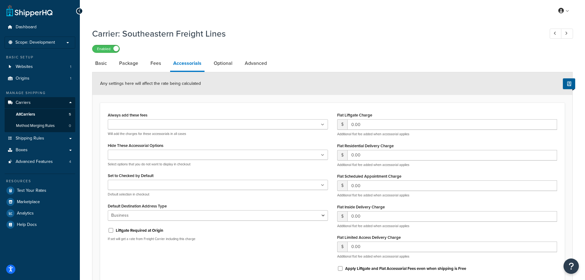
click at [154, 127] on input "Always add these fees" at bounding box center [137, 124] width 54 height 7
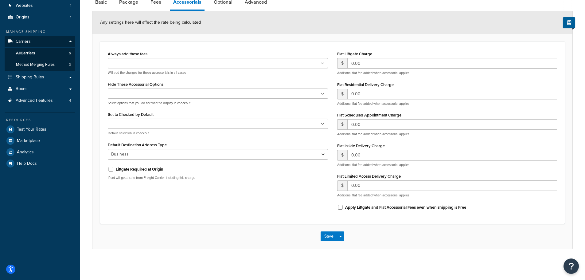
click at [170, 47] on div "Always add these fees Liftgate Address Type Scheduled Appointment Inside Delive…" at bounding box center [332, 132] width 465 height 182
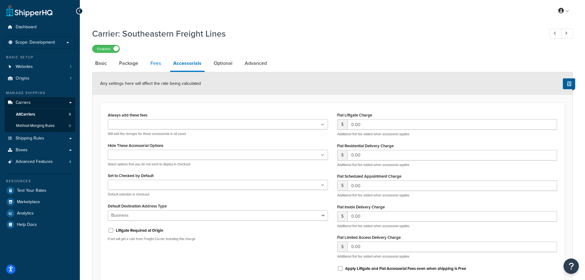
click at [153, 67] on link "Fees" at bounding box center [155, 63] width 17 height 15
select select "AFTER"
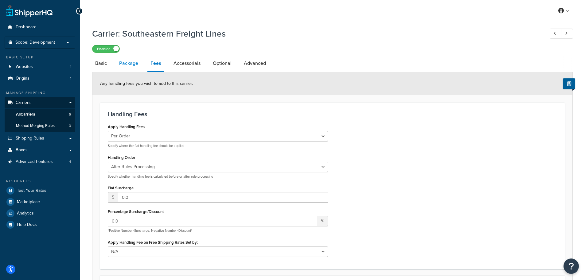
click at [123, 68] on link "Package" at bounding box center [128, 63] width 25 height 15
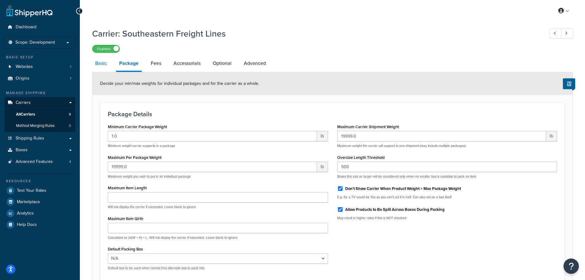
click at [106, 61] on link "Basic" at bounding box center [101, 63] width 18 height 15
select select "seflFreight"
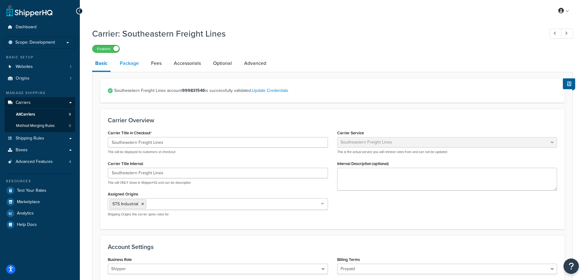
click at [132, 62] on link "Package" at bounding box center [129, 63] width 25 height 15
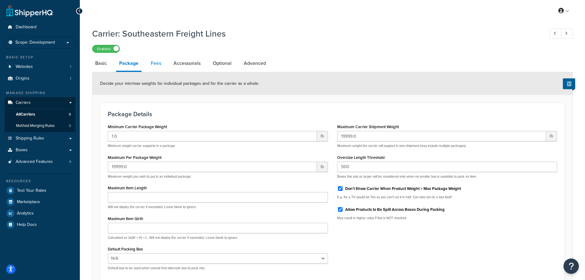
click at [158, 64] on link "Fees" at bounding box center [156, 63] width 17 height 15
select select "AFTER"
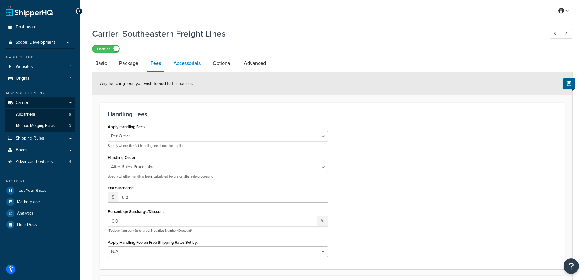
click at [187, 64] on link "Accessorials" at bounding box center [186, 63] width 33 height 15
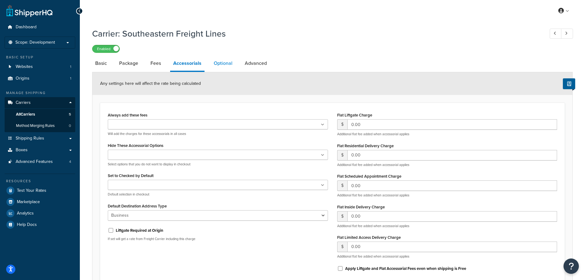
click at [220, 67] on link "Optional" at bounding box center [223, 63] width 25 height 15
select select "55"
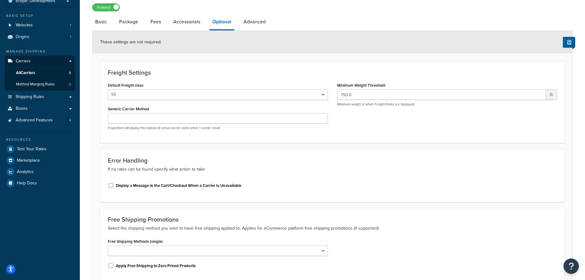
scroll to position [8, 0]
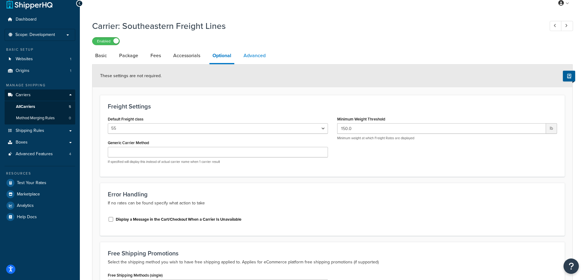
click at [246, 57] on link "Advanced" at bounding box center [254, 55] width 28 height 15
select select "false"
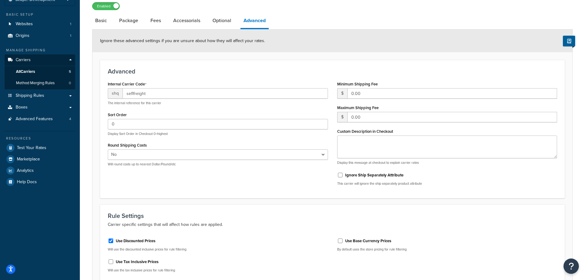
scroll to position [42, 0]
click at [104, 21] on link "Basic" at bounding box center [101, 21] width 18 height 15
select select "seflFreight"
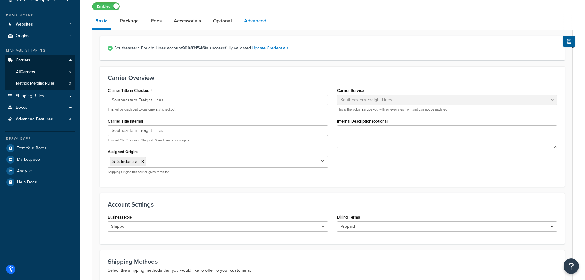
click at [248, 18] on link "Advanced" at bounding box center [255, 21] width 28 height 15
select select "false"
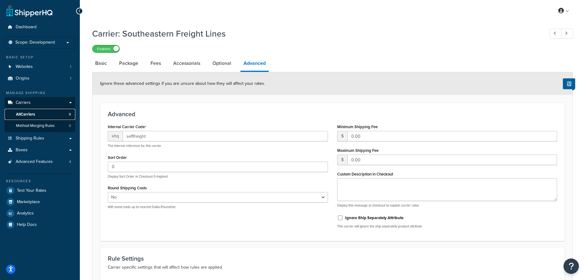
click at [45, 115] on link "All Carriers 5" at bounding box center [40, 114] width 71 height 11
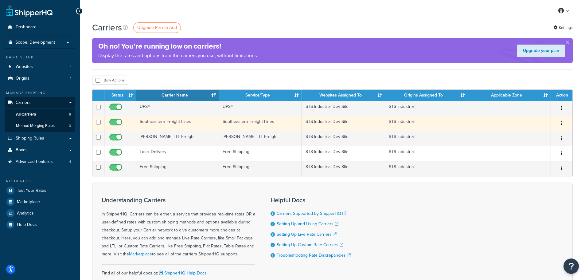
click at [562, 121] on icon "button" at bounding box center [561, 123] width 1 height 4
click at [535, 135] on link "Edit" at bounding box center [537, 135] width 49 height 13
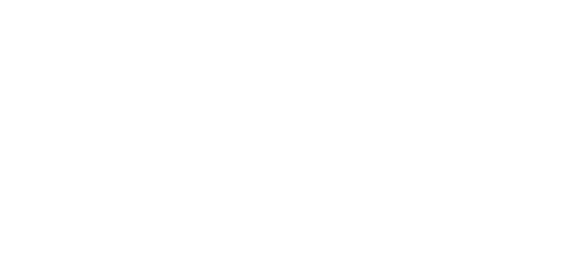
select select "seflFreight"
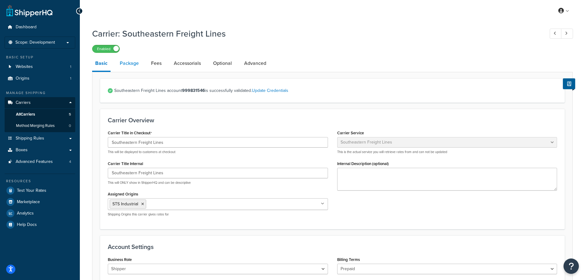
click at [132, 62] on link "Package" at bounding box center [129, 63] width 25 height 15
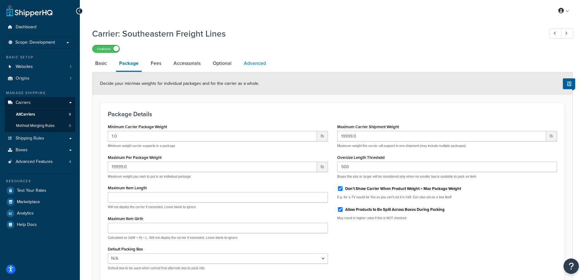
click at [258, 63] on link "Advanced" at bounding box center [255, 63] width 28 height 15
select select "false"
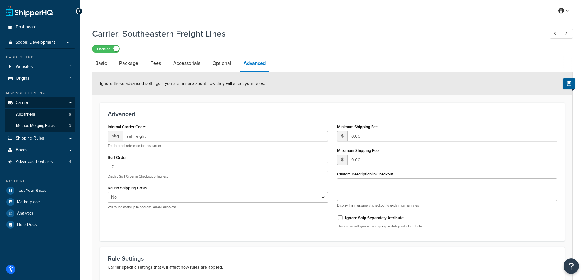
click at [112, 137] on span "shq" at bounding box center [115, 136] width 15 height 10
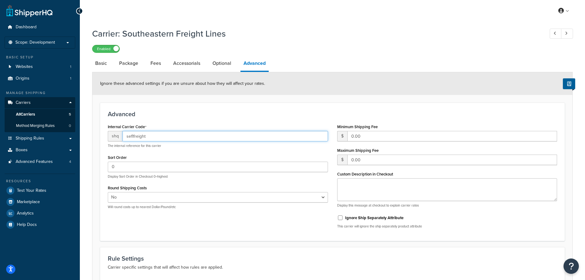
click at [126, 135] on input "seflfreight" at bounding box center [225, 136] width 205 height 10
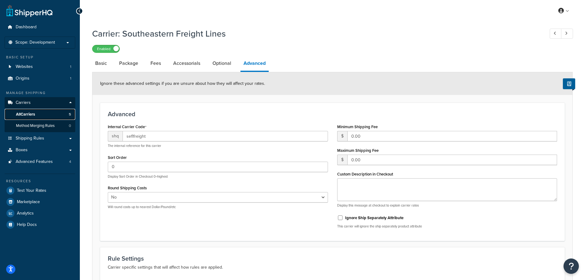
click at [44, 116] on link "All Carriers 5" at bounding box center [40, 114] width 71 height 11
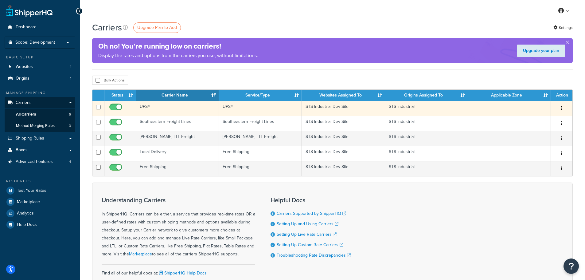
click at [144, 105] on td "UPS®" at bounding box center [177, 108] width 83 height 15
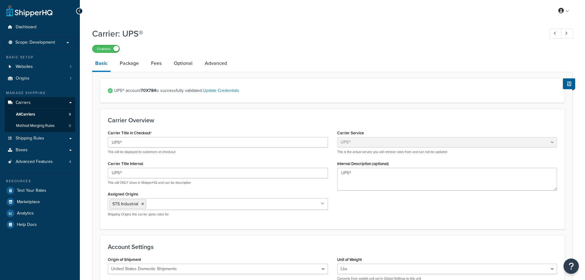
select select "ups"
click at [222, 60] on link "Advanced" at bounding box center [216, 63] width 28 height 15
select select "false"
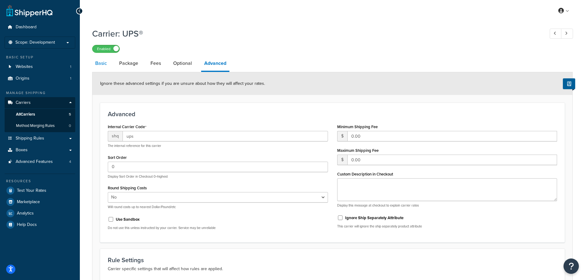
click at [104, 65] on link "Basic" at bounding box center [101, 63] width 18 height 15
select select "ups"
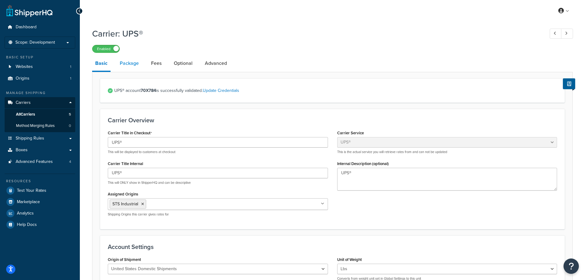
click at [135, 60] on link "Package" at bounding box center [129, 63] width 25 height 15
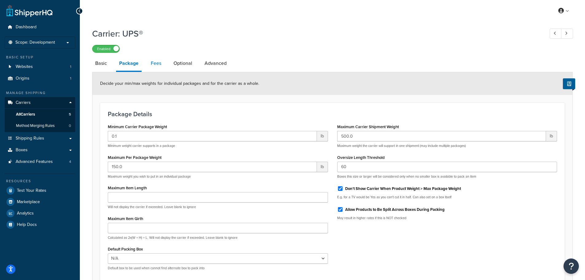
click at [164, 64] on link "Fees" at bounding box center [156, 63] width 17 height 15
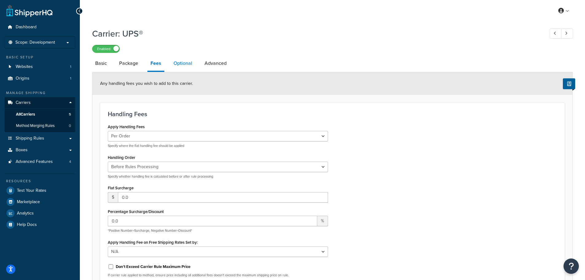
click at [179, 63] on link "Optional" at bounding box center [182, 63] width 25 height 15
select select "business"
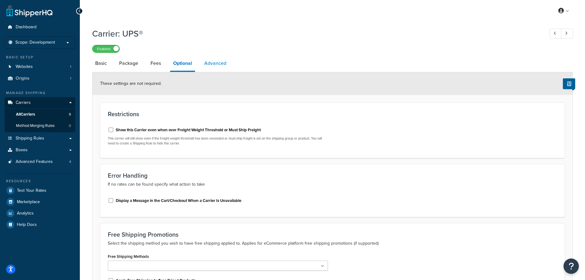
click at [215, 61] on link "Advanced" at bounding box center [215, 63] width 28 height 15
select select "false"
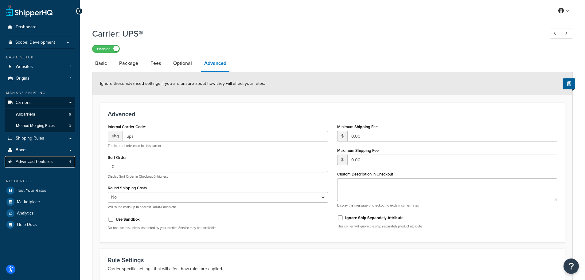
click at [40, 159] on span "Advanced Features" at bounding box center [34, 161] width 37 height 5
